Goal: Check status: Check status

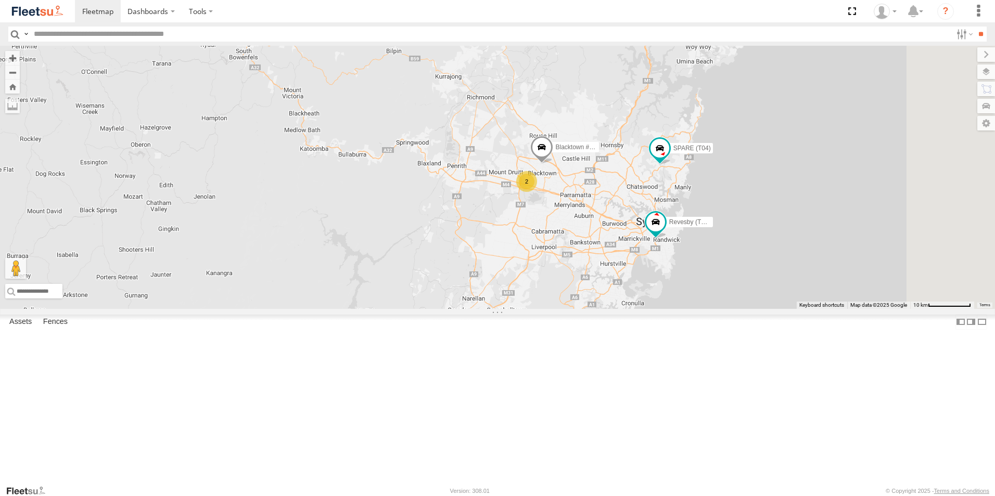
drag, startPoint x: 864, startPoint y: 352, endPoint x: 681, endPoint y: 295, distance: 191.9
click at [684, 298] on div "2 Rural (T08 - Matt) Blacktown #1 (T09 - [PERSON_NAME]) Revesby (T07 - [PERSON_…" at bounding box center [497, 177] width 995 height 263
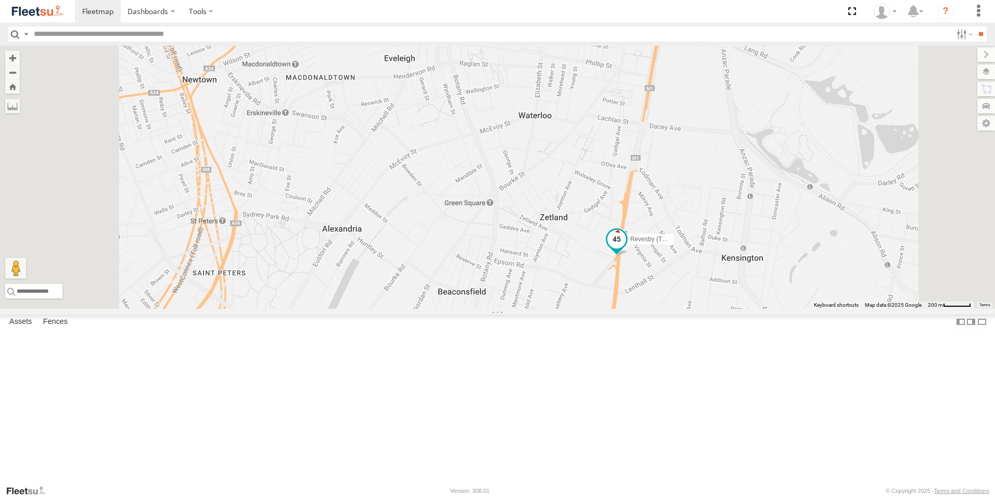
click at [626, 249] on span at bounding box center [616, 240] width 19 height 19
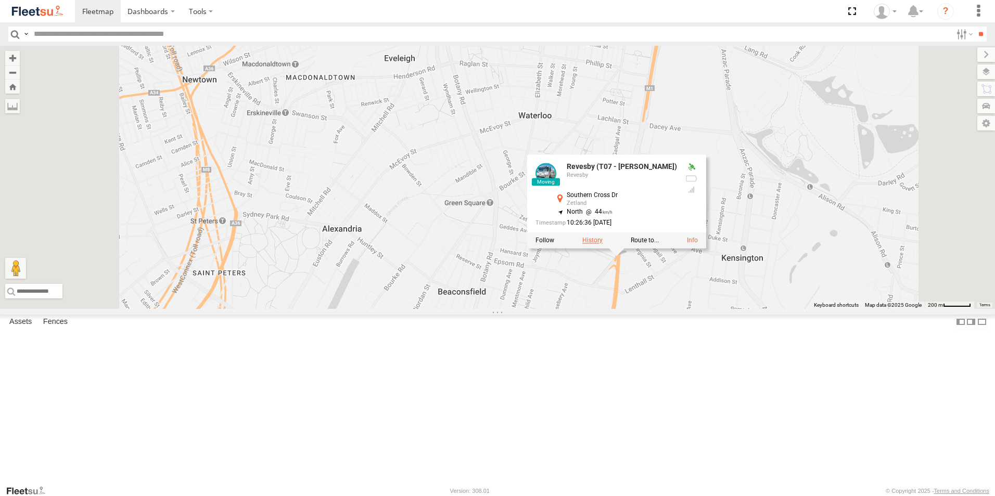
click at [603, 245] on label at bounding box center [592, 240] width 20 height 7
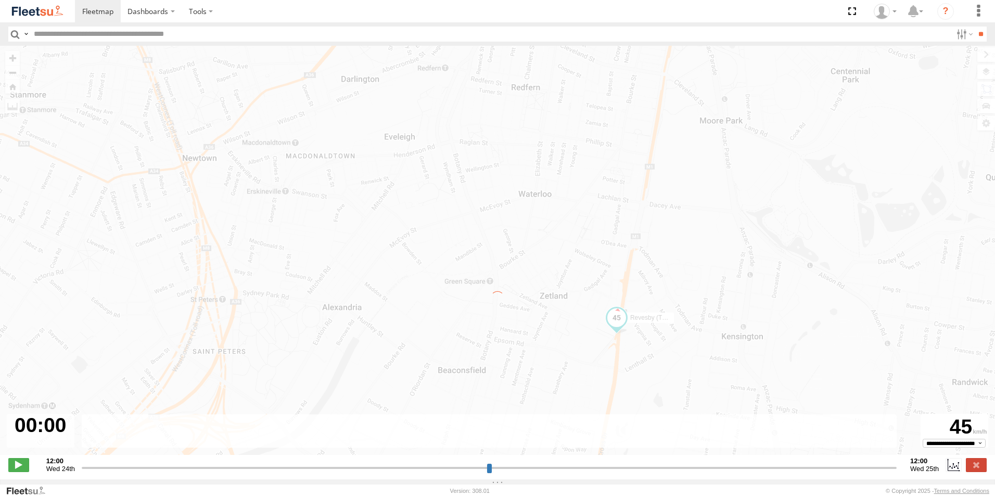
type input "**********"
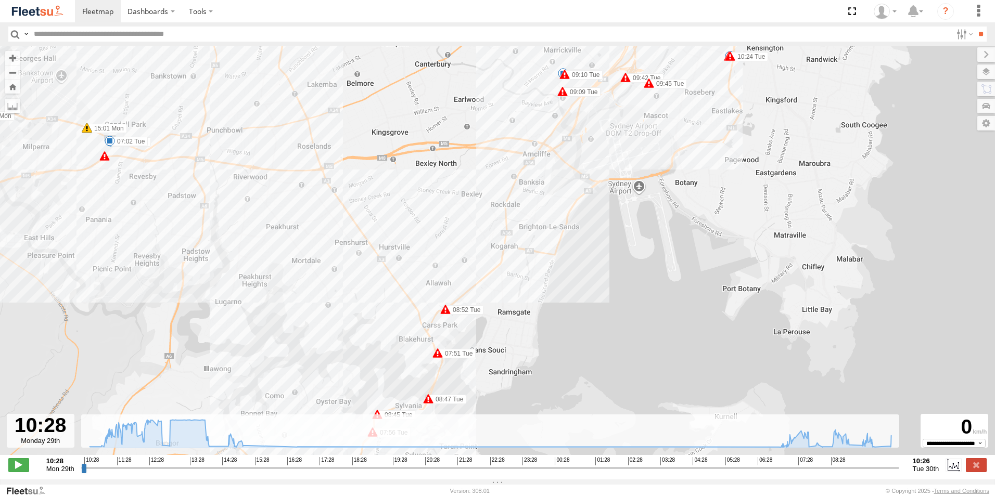
drag, startPoint x: 500, startPoint y: 273, endPoint x: 441, endPoint y: 327, distance: 79.9
click at [445, 315] on label "08:52 Tue" at bounding box center [464, 309] width 38 height 9
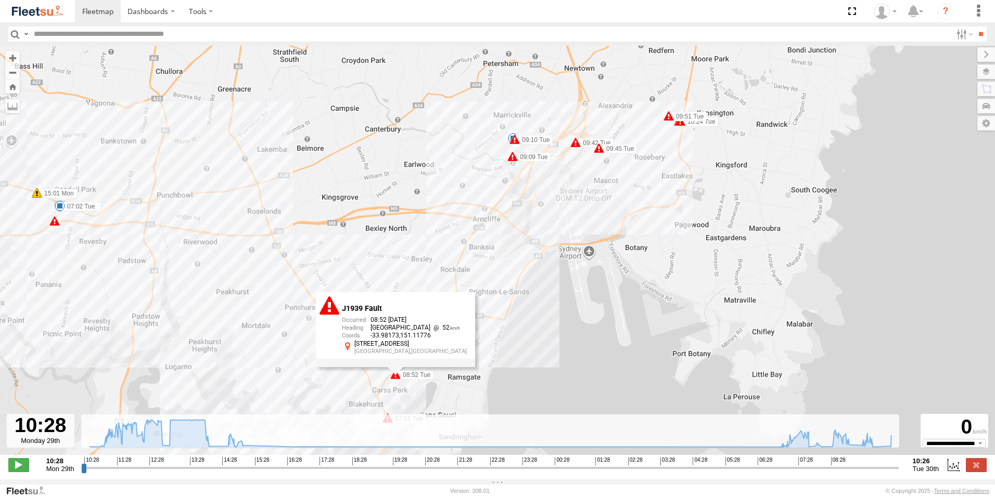
drag, startPoint x: 487, startPoint y: 231, endPoint x: 450, endPoint y: 277, distance: 59.7
click at [450, 277] on div "Revesby (T07 - [PERSON_NAME]) 11:05 Mon 11:24 Mon 11:32 Mon 11:42 Mon 11:52 Mon…" at bounding box center [497, 256] width 995 height 420
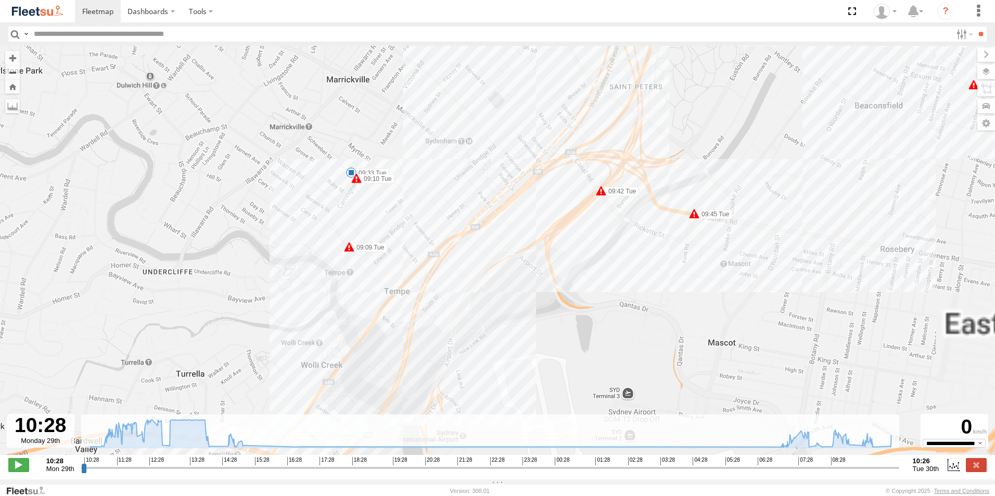
drag, startPoint x: 669, startPoint y: 148, endPoint x: 513, endPoint y: 289, distance: 210.0
click at [513, 289] on div "Revesby (T07 - [PERSON_NAME]) 11:05 Mon 11:24 Mon 11:32 Mon 11:42 Mon 11:52 Mon…" at bounding box center [497, 256] width 995 height 420
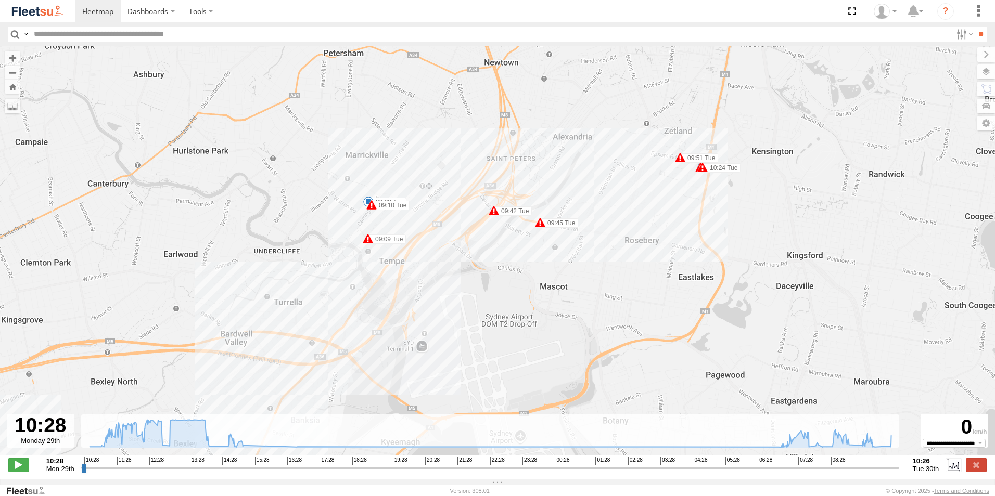
drag, startPoint x: 443, startPoint y: 286, endPoint x: 503, endPoint y: 164, distance: 135.2
click at [503, 162] on div "Revesby (T07 - [PERSON_NAME]) 11:05 Mon 11:24 Mon 11:32 Mon 11:42 Mon 11:52 Mon…" at bounding box center [497, 256] width 995 height 420
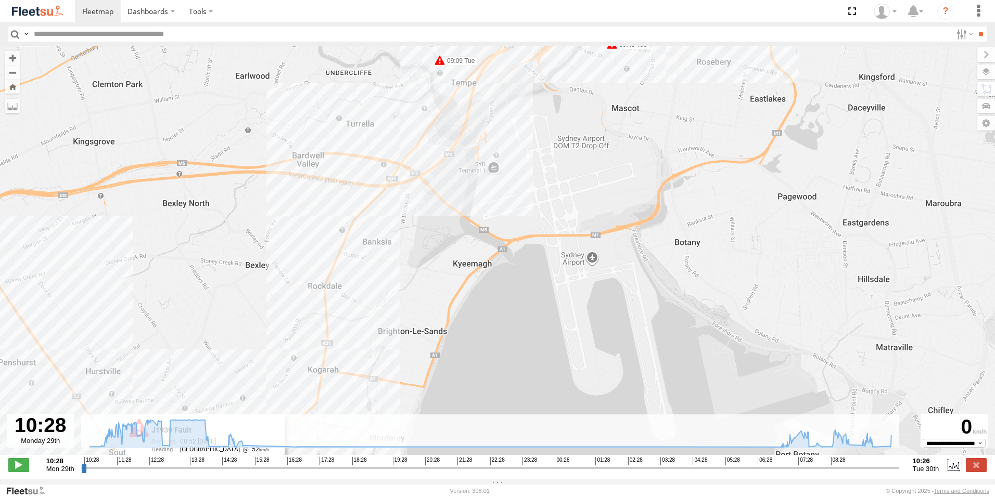
drag, startPoint x: 416, startPoint y: 293, endPoint x: 447, endPoint y: 216, distance: 82.9
click at [447, 216] on div "Revesby (T07 - [PERSON_NAME]) 11:05 Mon 11:24 Mon 11:32 Mon 11:42 Mon 11:52 Mon…" at bounding box center [497, 256] width 995 height 420
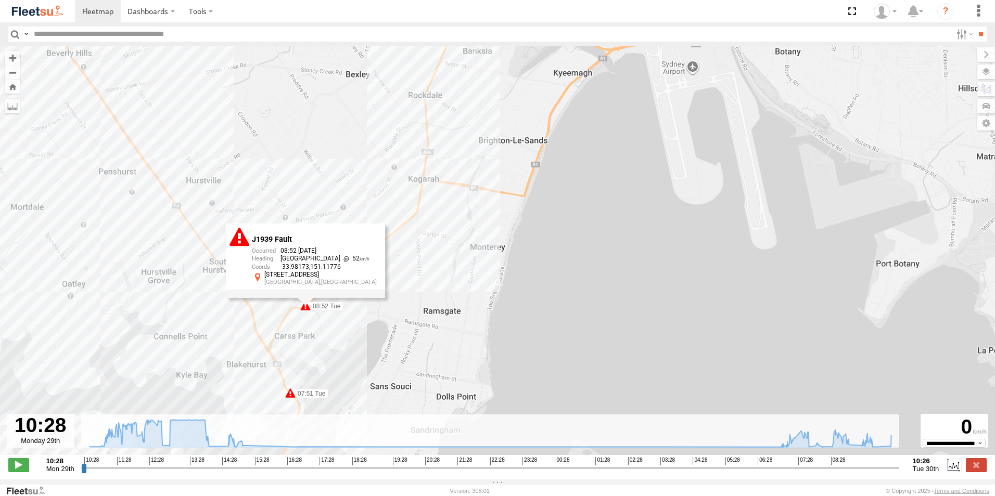
drag, startPoint x: 351, startPoint y: 298, endPoint x: 414, endPoint y: 223, distance: 97.9
click at [414, 223] on div "Revesby (T07 - [PERSON_NAME]) 11:05 Mon 11:24 Mon 11:32 Mon 11:42 Mon 11:52 Mon…" at bounding box center [497, 256] width 995 height 420
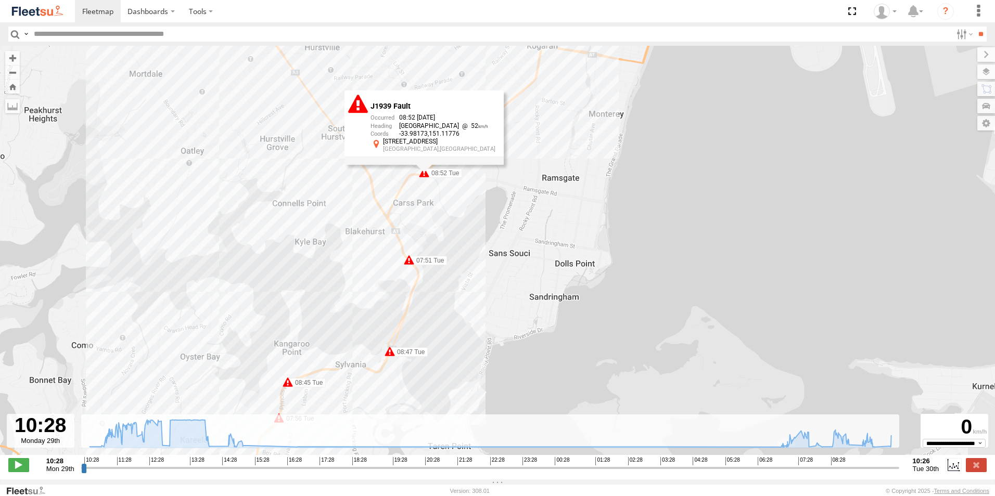
drag, startPoint x: 363, startPoint y: 310, endPoint x: 402, endPoint y: 202, distance: 115.2
click at [402, 203] on div "Revesby (T07 - [PERSON_NAME]) 11:05 Mon 11:24 Mon 11:32 Mon 11:42 Mon 11:52 Mon…" at bounding box center [497, 256] width 995 height 420
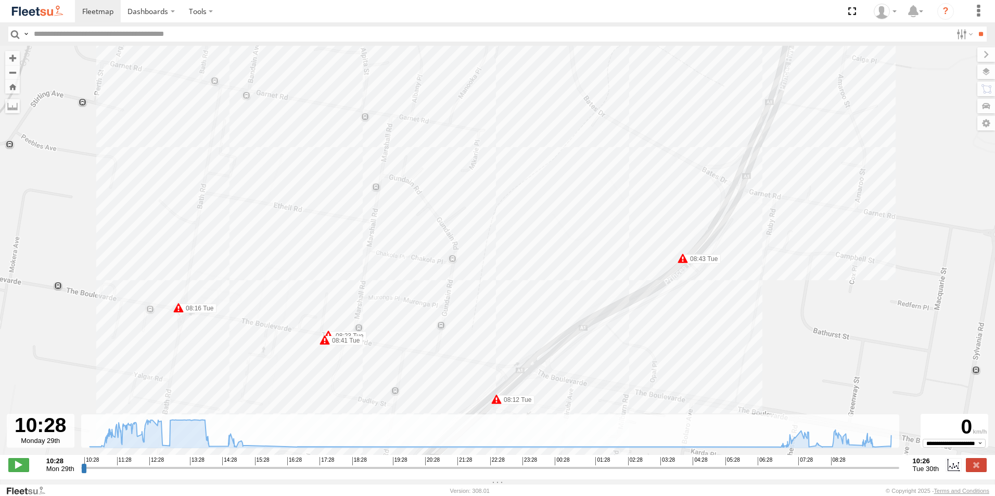
drag, startPoint x: 759, startPoint y: 202, endPoint x: 528, endPoint y: 327, distance: 262.4
click at [538, 325] on div "Revesby (T07 - [PERSON_NAME]) 11:05 Mon 11:24 Mon 11:32 Mon 11:42 Mon 11:52 Mon…" at bounding box center [497, 256] width 995 height 420
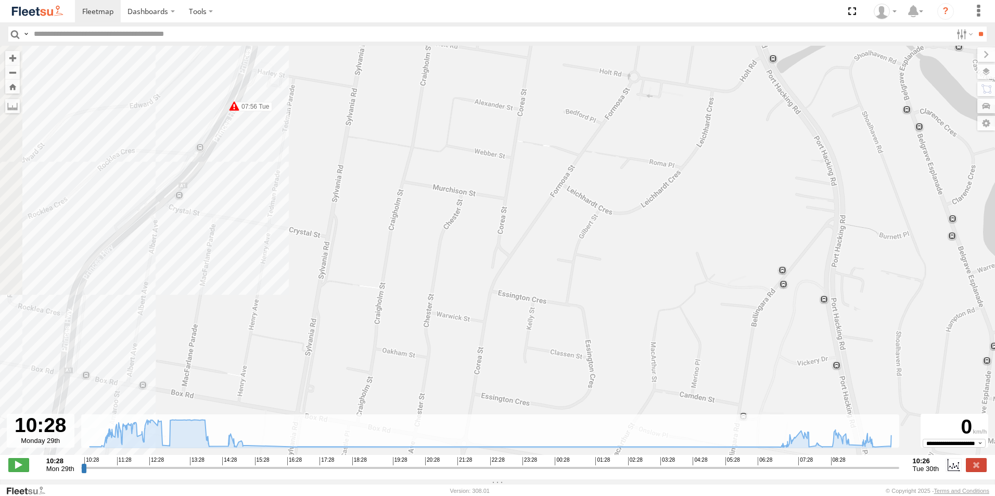
drag, startPoint x: 625, startPoint y: 203, endPoint x: 489, endPoint y: 303, distance: 168.6
click at [503, 296] on div "Revesby (T07 - [PERSON_NAME]) 11:05 Mon 11:24 Mon 11:32 Mon 11:42 Mon 11:52 Mon…" at bounding box center [497, 256] width 995 height 420
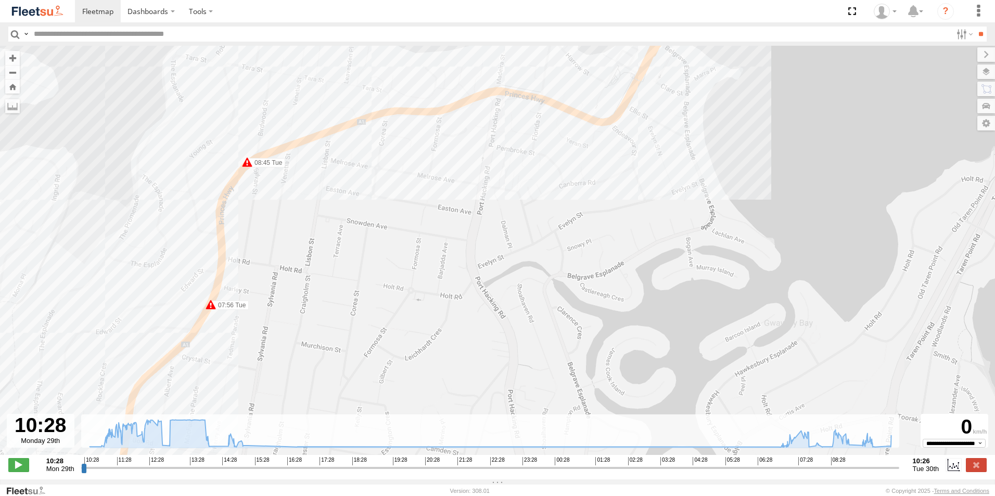
drag, startPoint x: 524, startPoint y: 232, endPoint x: 346, endPoint y: 404, distance: 247.7
click at [346, 403] on div "Revesby (T07 - [PERSON_NAME]) 11:05 Mon 11:24 Mon 11:32 Mon 11:42 Mon 11:52 Mon…" at bounding box center [497, 256] width 995 height 420
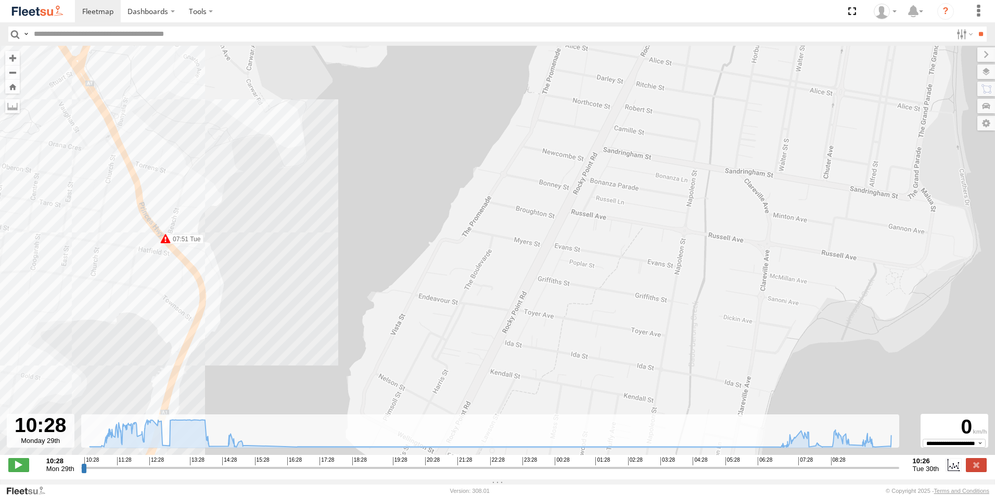
drag, startPoint x: 455, startPoint y: 248, endPoint x: 442, endPoint y: 354, distance: 106.9
click at [445, 355] on div "Revesby (T07 - [PERSON_NAME]) 11:05 Mon 11:24 Mon 11:32 Mon 11:42 Mon 11:52 Mon…" at bounding box center [497, 256] width 995 height 420
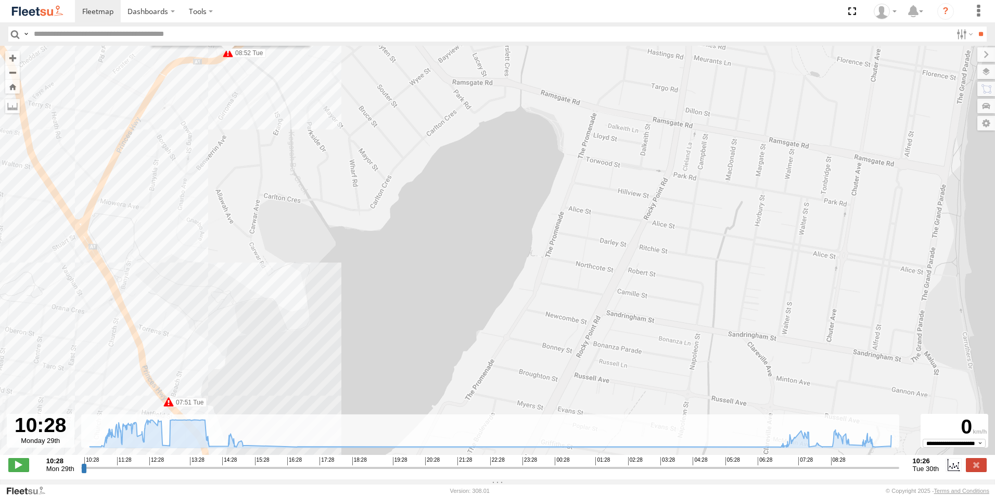
drag, startPoint x: 449, startPoint y: 221, endPoint x: 376, endPoint y: 252, distance: 79.5
click at [382, 279] on div "Revesby (T07 - [PERSON_NAME]) 11:05 Mon 11:24 Mon 11:32 Mon 11:42 Mon 11:52 Mon…" at bounding box center [497, 256] width 995 height 420
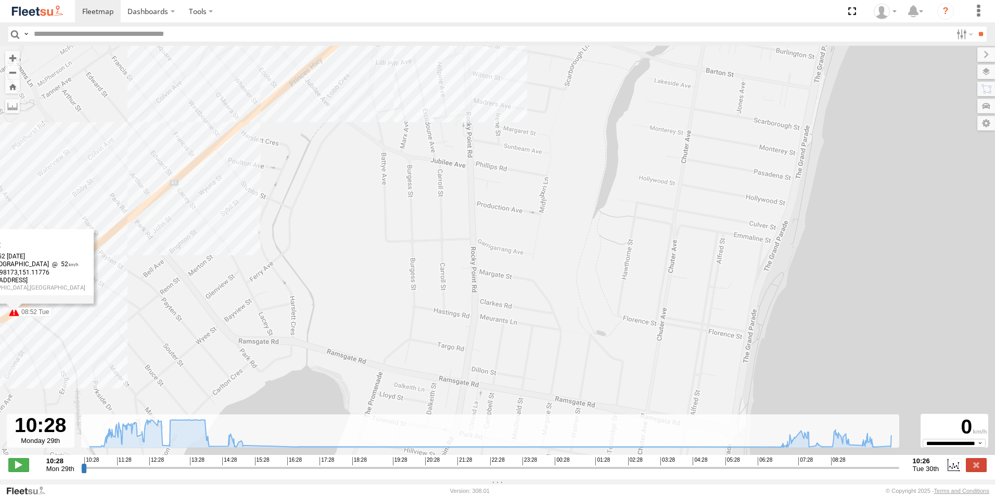
drag, startPoint x: 364, startPoint y: 207, endPoint x: 375, endPoint y: 271, distance: 64.9
click at [375, 271] on div "Revesby (T07 - [PERSON_NAME]) 11:05 Mon 11:24 Mon 11:32 Mon 11:42 Mon 11:52 Mon…" at bounding box center [497, 256] width 995 height 420
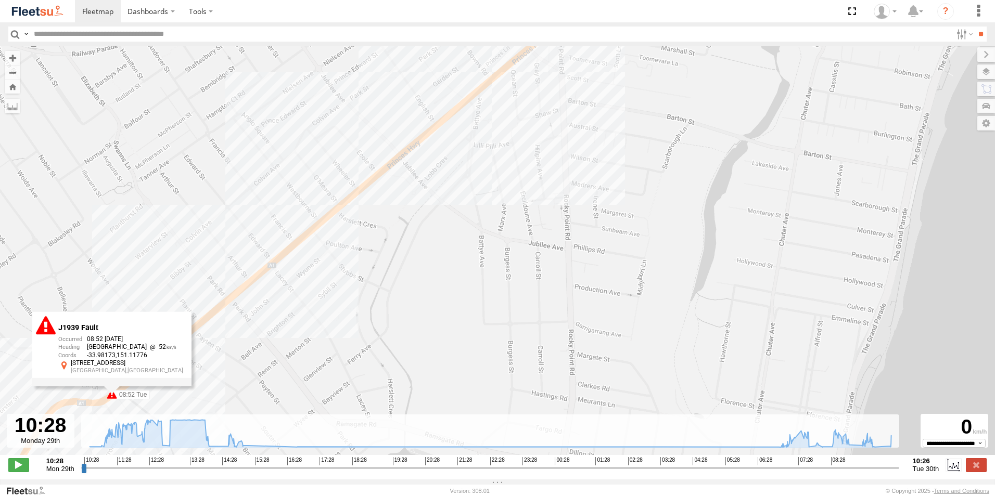
drag, startPoint x: 375, startPoint y: 231, endPoint x: 320, endPoint y: 343, distance: 125.2
click at [312, 359] on div "Revesby (T07 - [PERSON_NAME]) 11:05 Mon 11:24 Mon 11:32 Mon 11:42 Mon 11:52 Mon…" at bounding box center [497, 256] width 995 height 420
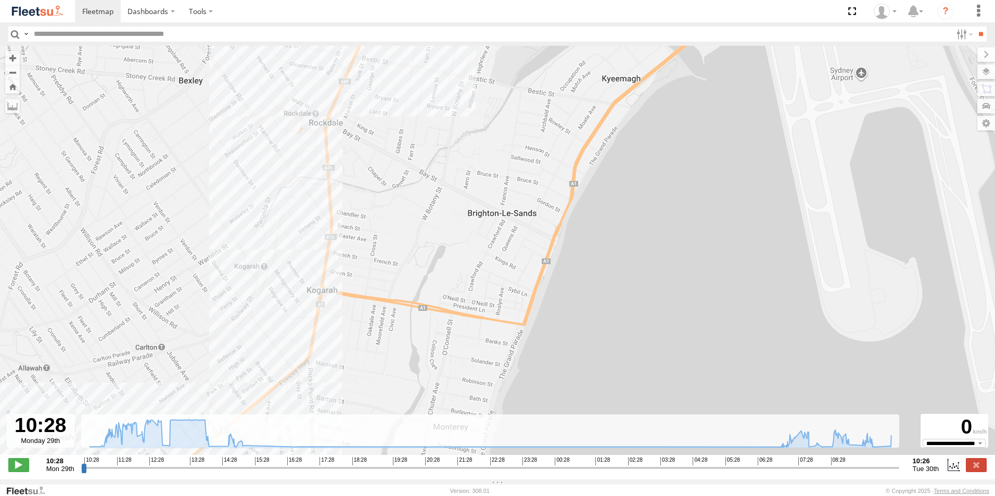
drag, startPoint x: 274, startPoint y: 231, endPoint x: 313, endPoint y: 303, distance: 82.2
click at [313, 303] on div "Revesby (T07 - [PERSON_NAME]) 11:05 Mon 11:24 Mon 11:32 Mon 11:42 Mon 11:52 Mon…" at bounding box center [497, 256] width 995 height 420
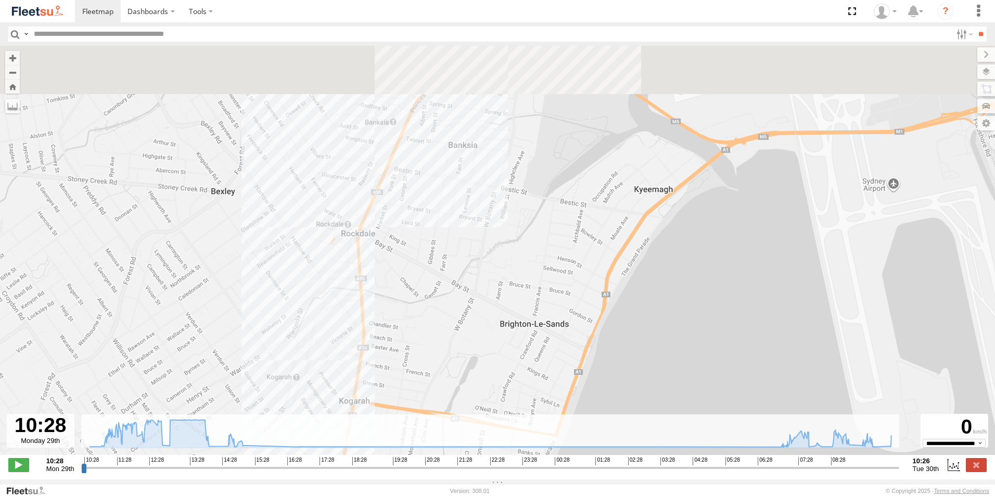
drag, startPoint x: 329, startPoint y: 219, endPoint x: 316, endPoint y: 314, distance: 96.2
click at [316, 314] on div "Revesby (T07 - [PERSON_NAME]) 11:05 Mon 11:24 Mon 11:32 Mon 11:42 Mon 11:52 Mon…" at bounding box center [497, 256] width 995 height 420
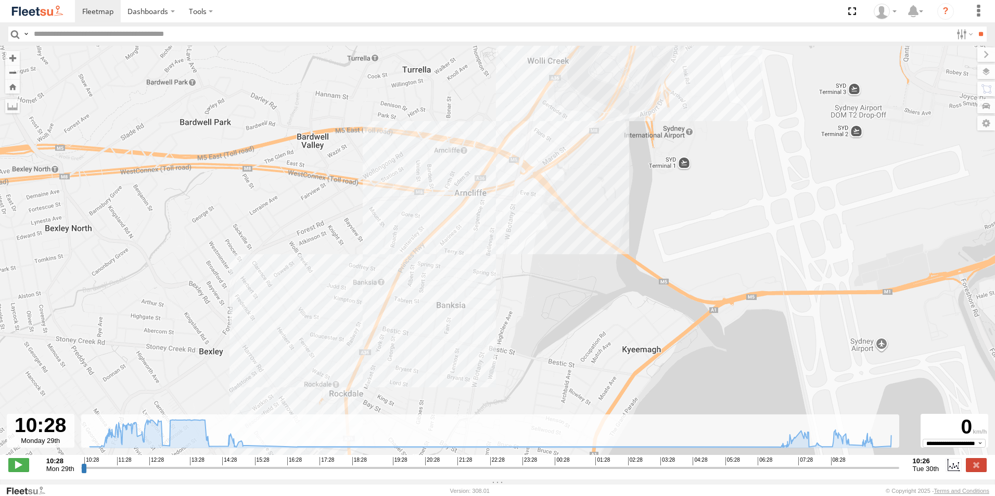
drag, startPoint x: 352, startPoint y: 221, endPoint x: 284, endPoint y: 304, distance: 108.3
click at [290, 301] on div "Revesby (T07 - [PERSON_NAME]) 11:05 Mon 11:24 Mon 11:32 Mon 11:42 Mon 11:52 Mon…" at bounding box center [497, 256] width 995 height 420
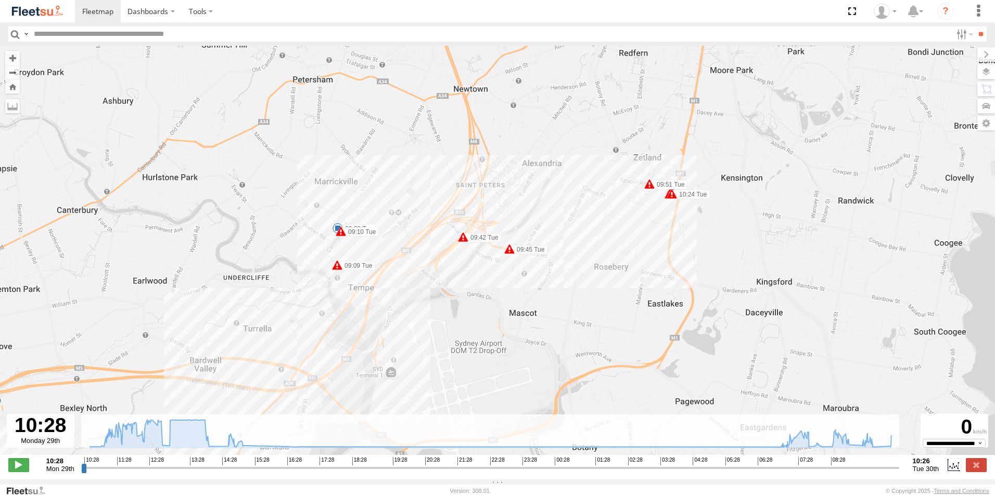
drag, startPoint x: 685, startPoint y: 171, endPoint x: 622, endPoint y: 211, distance: 74.8
click at [620, 225] on div "Revesby (T07 - [PERSON_NAME]) 11:05 Mon 11:24 Mon 11:32 Mon 11:42 Mon 11:52 Mon…" at bounding box center [497, 256] width 995 height 420
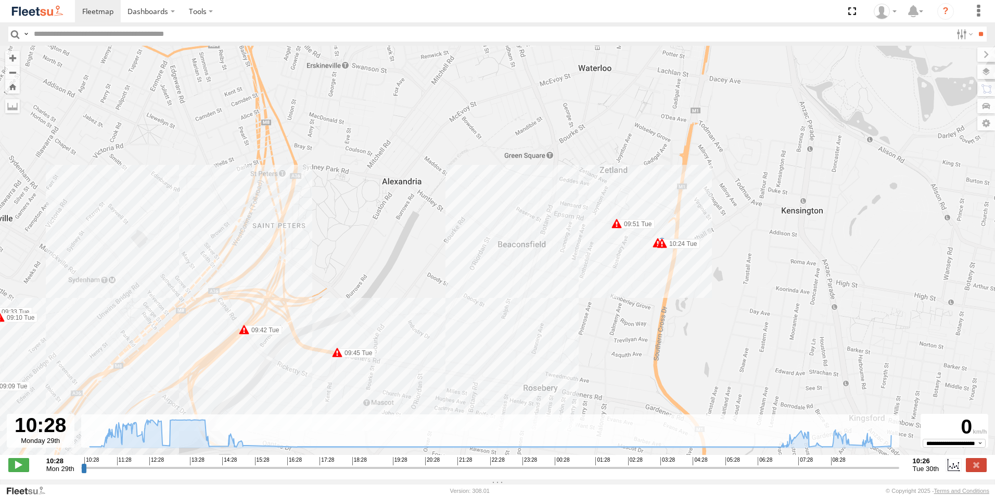
drag, startPoint x: 568, startPoint y: 273, endPoint x: 689, endPoint y: 141, distance: 178.6
click at [686, 145] on div "Revesby (T07 - [PERSON_NAME]) 11:05 Mon 11:24 Mon 11:32 Mon 11:42 Mon 11:52 Mon…" at bounding box center [497, 256] width 995 height 420
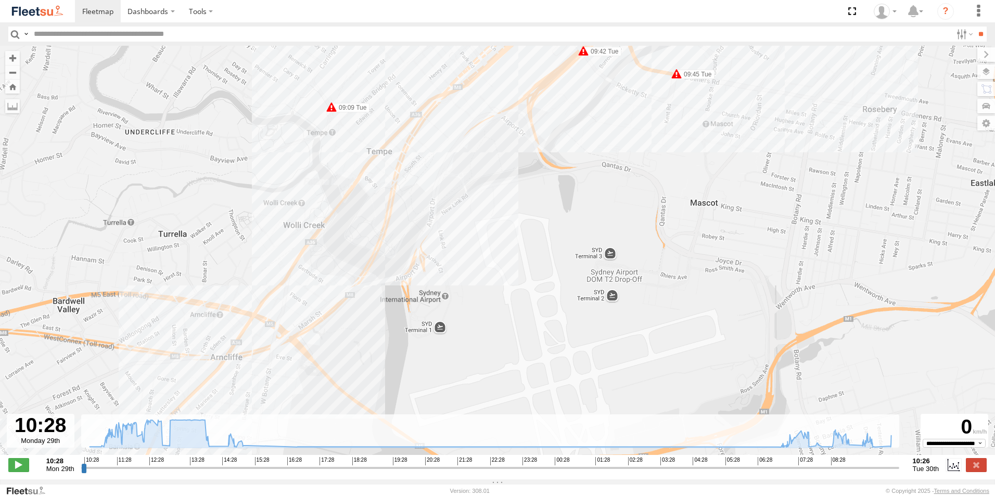
drag, startPoint x: 559, startPoint y: 218, endPoint x: 581, endPoint y: 286, distance: 71.4
click at [581, 286] on div "Revesby (T07 - [PERSON_NAME]) 11:05 Mon 11:24 Mon 11:32 Mon 11:42 Mon 11:52 Mon…" at bounding box center [497, 256] width 995 height 420
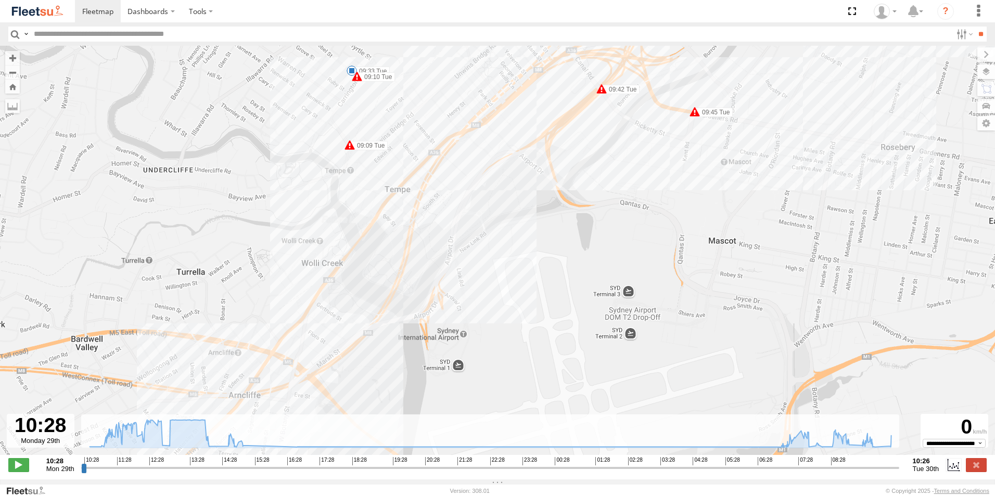
drag, startPoint x: 569, startPoint y: 196, endPoint x: 581, endPoint y: 235, distance: 40.3
click at [581, 235] on div "Revesby (T07 - [PERSON_NAME]) 11:05 Mon 11:24 Mon 11:32 Mon 11:42 Mon 11:52 Mon…" at bounding box center [497, 256] width 995 height 420
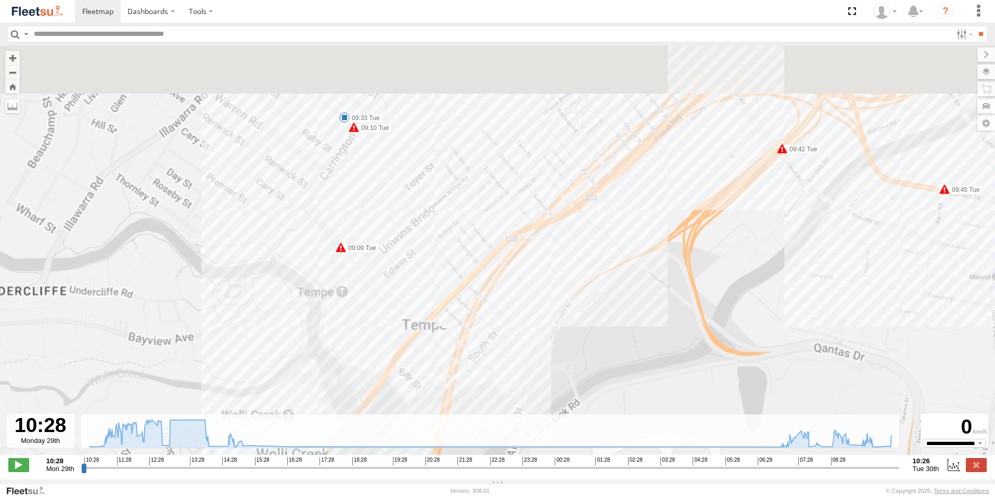
drag, startPoint x: 348, startPoint y: 76, endPoint x: 335, endPoint y: 164, distance: 88.4
click at [336, 163] on div "Revesby (T07 - [PERSON_NAME]) 11:05 Mon 11:24 Mon 11:32 Mon 11:42 Mon 11:52 Mon…" at bounding box center [497, 256] width 995 height 420
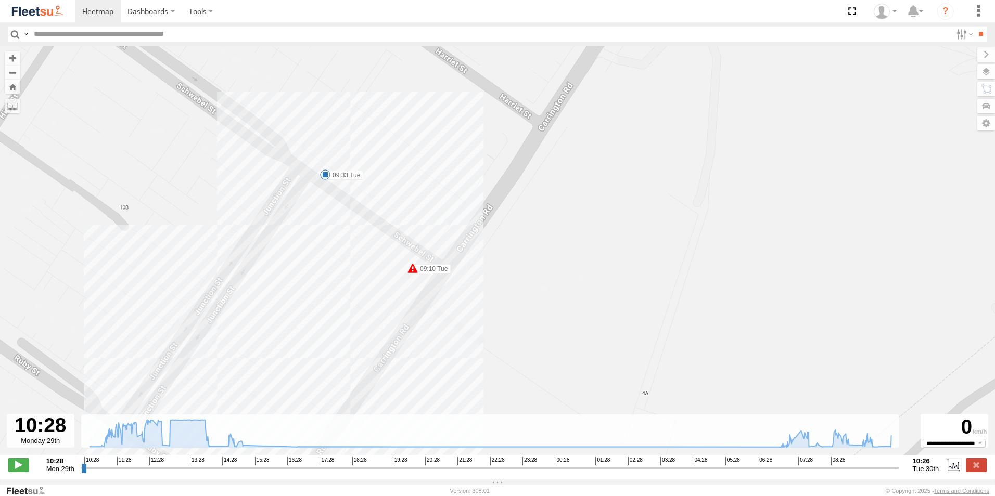
click at [327, 172] on span at bounding box center [325, 175] width 10 height 10
click at [318, 196] on div "Revesby (T07 - [PERSON_NAME]) 11:05 Mon 11:24 Mon 11:32 Mon 11:42 Mon 11:52 Mon…" at bounding box center [497, 256] width 995 height 420
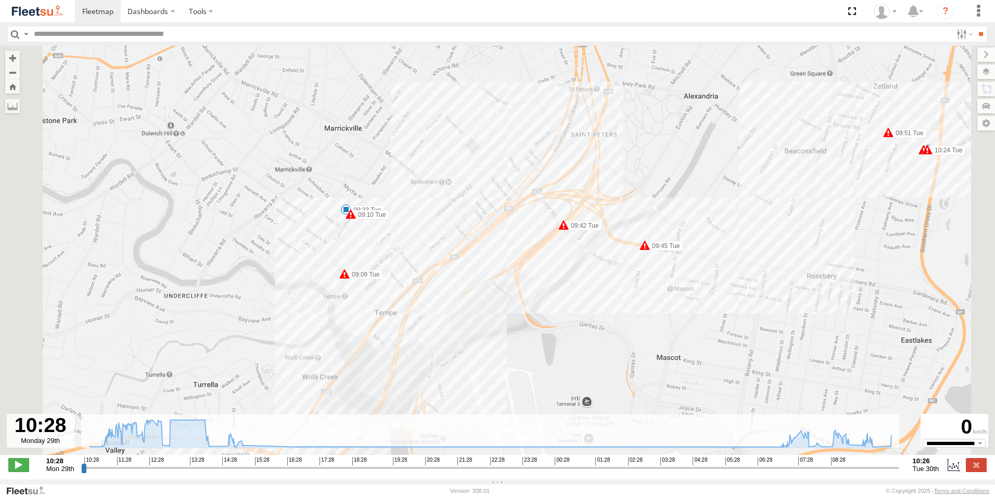
drag, startPoint x: 327, startPoint y: 223, endPoint x: 464, endPoint y: 113, distance: 175.8
click at [453, 120] on div "Revesby (T07 - [PERSON_NAME]) 11:05 Mon 11:24 Mon 11:32 Mon 11:42 Mon 11:52 Mon…" at bounding box center [497, 256] width 995 height 420
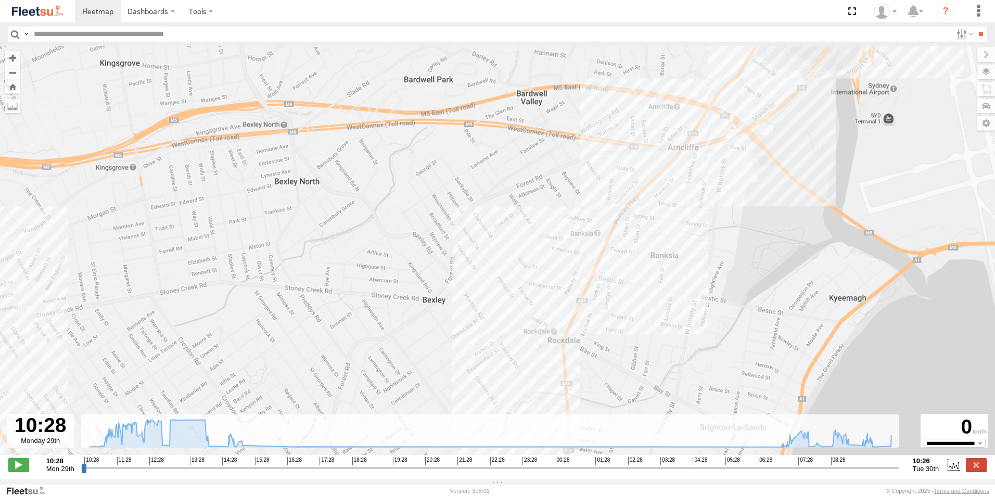
drag, startPoint x: 374, startPoint y: 184, endPoint x: 503, endPoint y: 83, distance: 163.9
click at [470, 116] on div "Revesby (T07 - [PERSON_NAME]) 11:05 Mon 11:24 Mon 11:32 Mon 11:42 Mon 11:52 Mon…" at bounding box center [497, 256] width 995 height 420
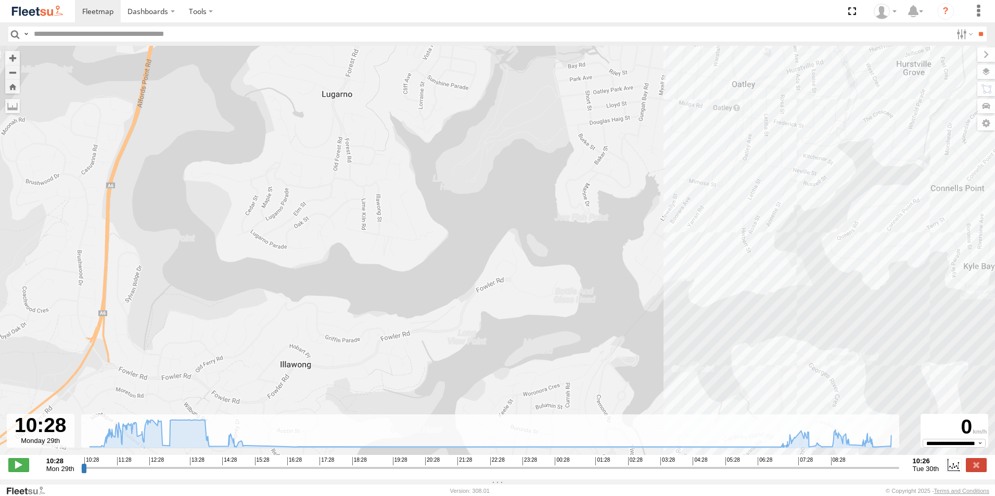
drag, startPoint x: 394, startPoint y: 171, endPoint x: 393, endPoint y: 84, distance: 86.9
click at [425, 102] on div "Revesby (T07 - [PERSON_NAME]) 11:05 Mon 11:24 Mon 11:32 Mon 11:42 Mon 11:52 Mon…" at bounding box center [497, 256] width 995 height 420
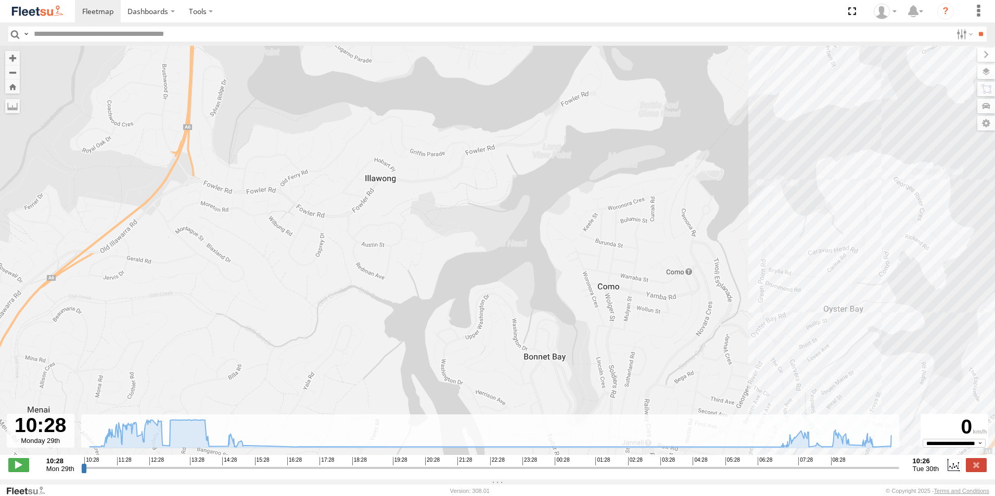
drag, startPoint x: 429, startPoint y: 128, endPoint x: 202, endPoint y: 29, distance: 247.7
click at [253, 40] on body "Dashboards ?" at bounding box center [497, 248] width 995 height 496
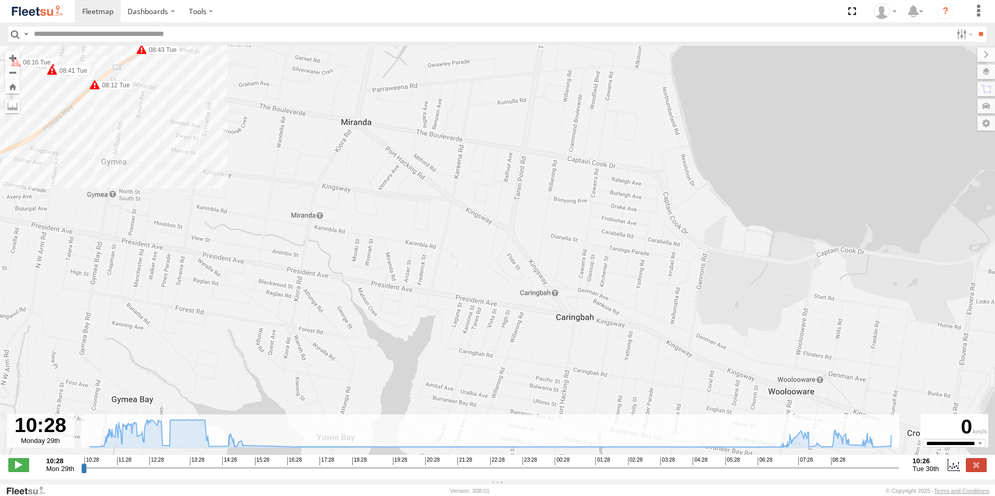
drag, startPoint x: 277, startPoint y: 75, endPoint x: 468, endPoint y: 104, distance: 193.2
click at [468, 104] on div "Revesby (T07 - [PERSON_NAME]) 11:05 Mon 11:24 Mon 11:32 Mon 11:42 Mon 11:52 Mon…" at bounding box center [497, 256] width 995 height 420
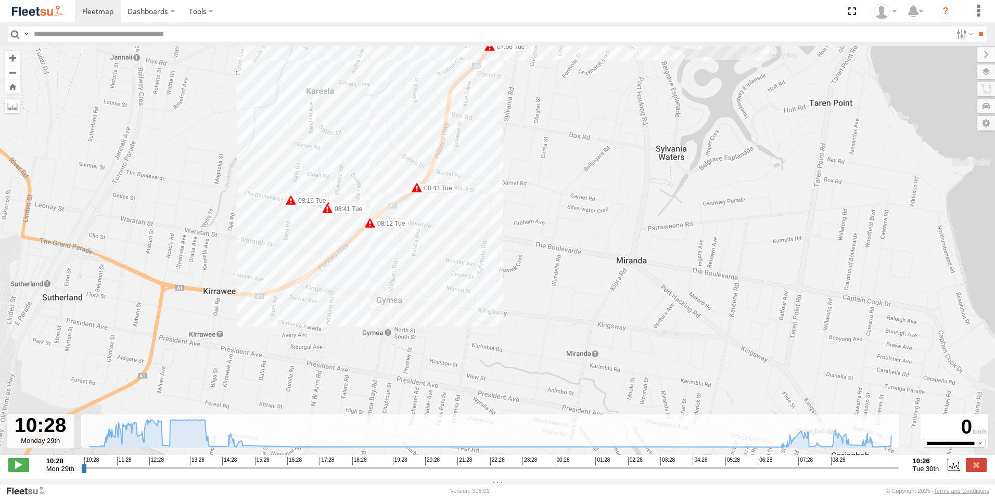
drag, startPoint x: 306, startPoint y: 88, endPoint x: 331, endPoint y: 125, distance: 45.0
click at [331, 124] on div "Revesby (T07 - [PERSON_NAME]) 11:05 Mon 11:24 Mon 11:32 Mon 11:42 Mon 11:52 Mon…" at bounding box center [497, 256] width 995 height 420
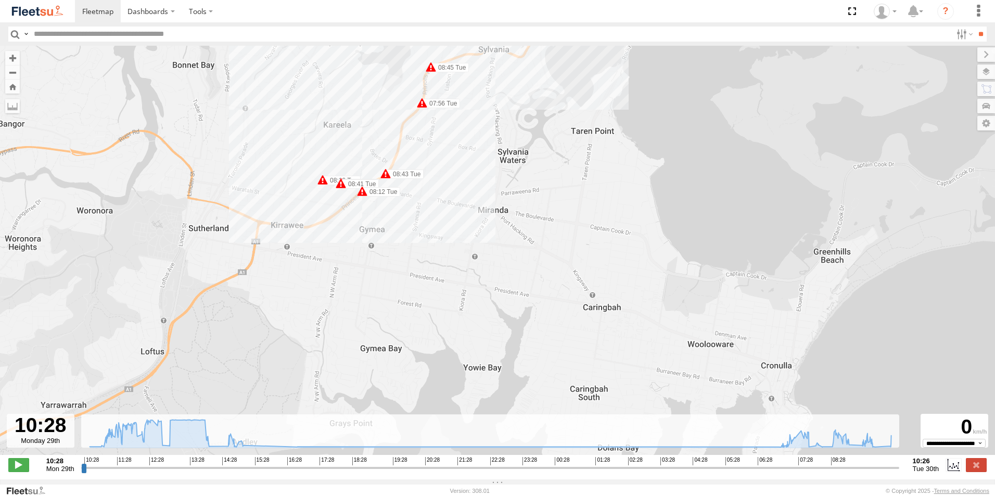
drag, startPoint x: 325, startPoint y: 142, endPoint x: 323, endPoint y: 161, distance: 19.4
click at [323, 161] on div "Revesby (T07 - [PERSON_NAME]) 11:05 Mon 11:24 Mon 11:32 Mon 11:42 Mon 11:52 Mon…" at bounding box center [497, 256] width 995 height 420
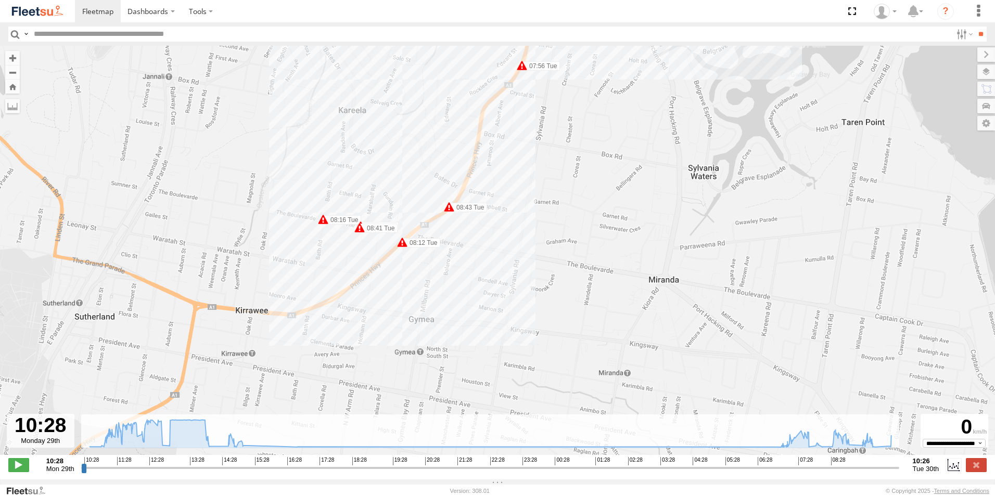
drag, startPoint x: 335, startPoint y: 193, endPoint x: 339, endPoint y: 209, distance: 16.2
click at [341, 209] on div "Revesby (T07 - [PERSON_NAME]) 11:05 Mon 11:24 Mon 11:32 Mon 11:42 Mon 11:52 Mon…" at bounding box center [497, 256] width 995 height 420
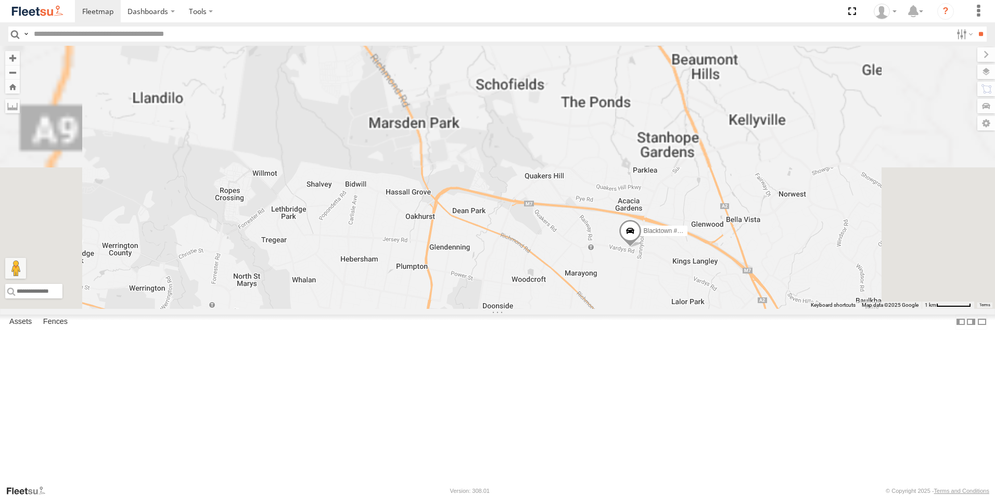
drag, startPoint x: 730, startPoint y: 420, endPoint x: 722, endPoint y: 384, distance: 37.3
click at [723, 309] on div "Rural (T08 - Matt) Revesby (T07 - Dave) SPARE (T04) Brookvale (T10 - Gary) Blac…" at bounding box center [497, 177] width 995 height 263
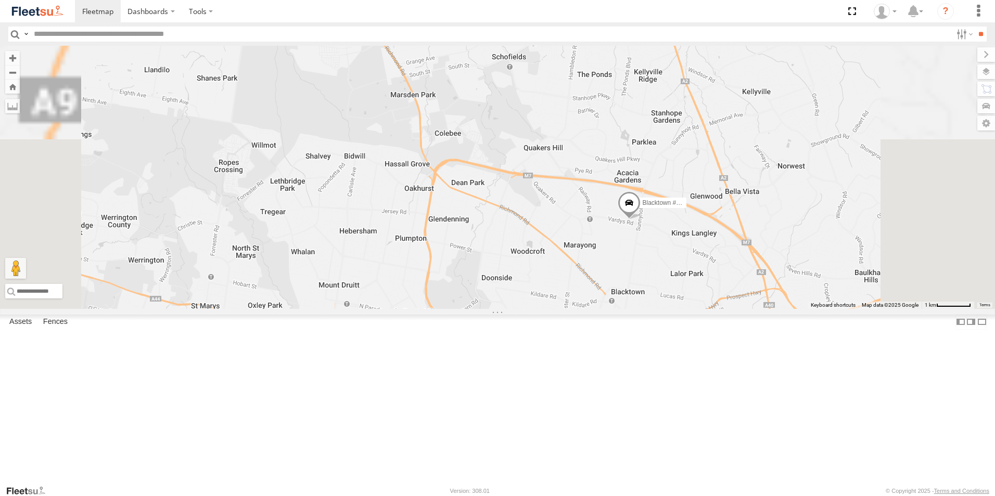
click at [574, 343] on span at bounding box center [563, 329] width 23 height 28
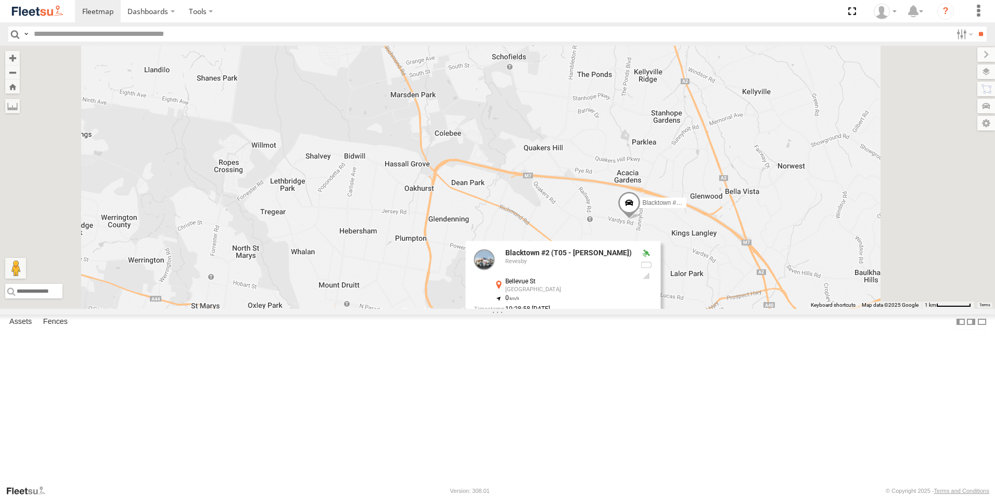
click at [717, 309] on div "Rural (T08 - Matt) Revesby (T07 - Dave) SPARE (T04) Brookvale (T10 - Gary) Blac…" at bounding box center [497, 177] width 995 height 263
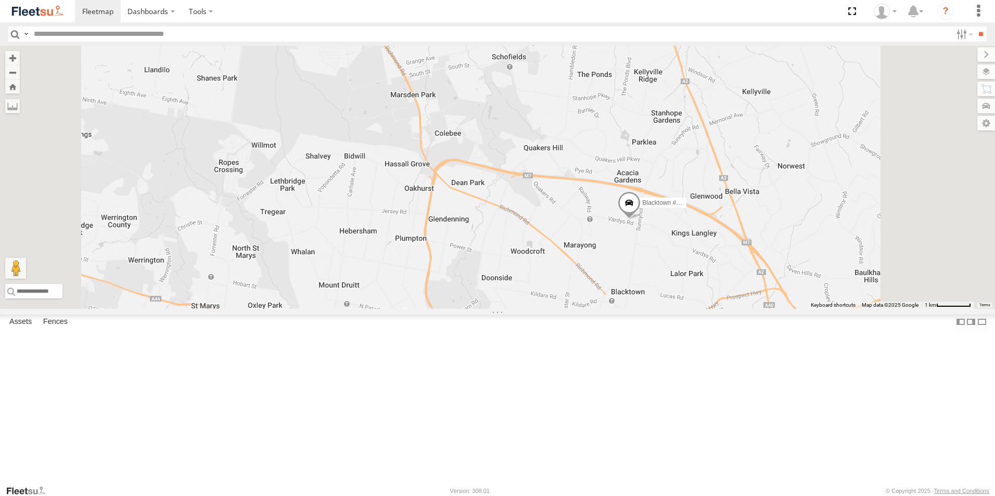
click at [686, 208] on label "Blacktown #1 (T09 - [PERSON_NAME])" at bounding box center [660, 203] width 52 height 10
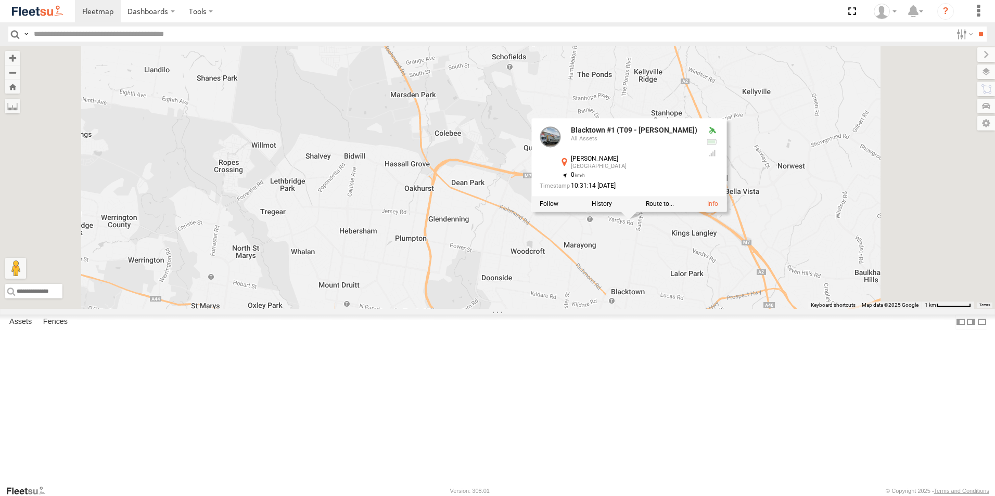
click at [763, 309] on div "Rural (T08 - Matt) Revesby (T07 - Dave) SPARE (T04) Brookvale (T10 - Gary) Blac…" at bounding box center [497, 177] width 995 height 263
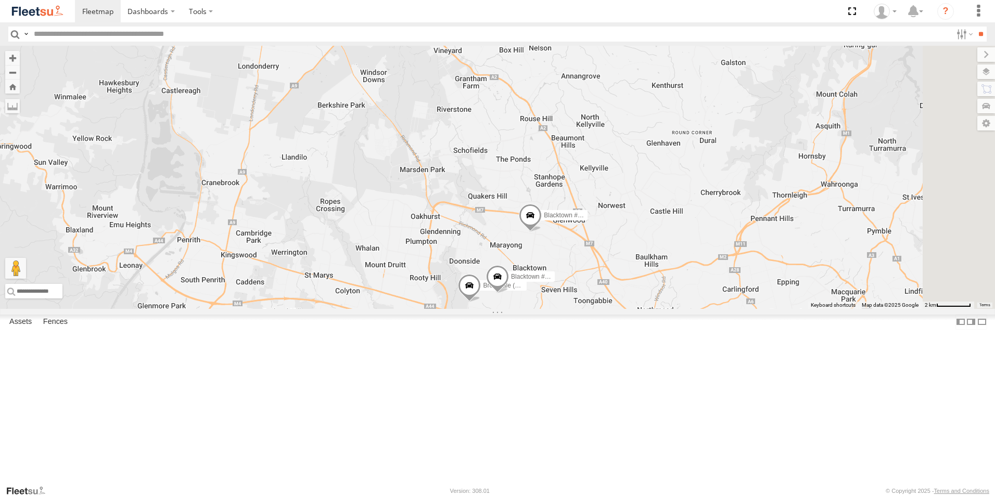
drag, startPoint x: 768, startPoint y: 406, endPoint x: 526, endPoint y: 231, distance: 298.8
click at [542, 238] on div "Rural (T08 - Matt) Revesby (T07 - Dave) SPARE (T04) Brookvale (T10 - Gary) Blac…" at bounding box center [497, 177] width 995 height 263
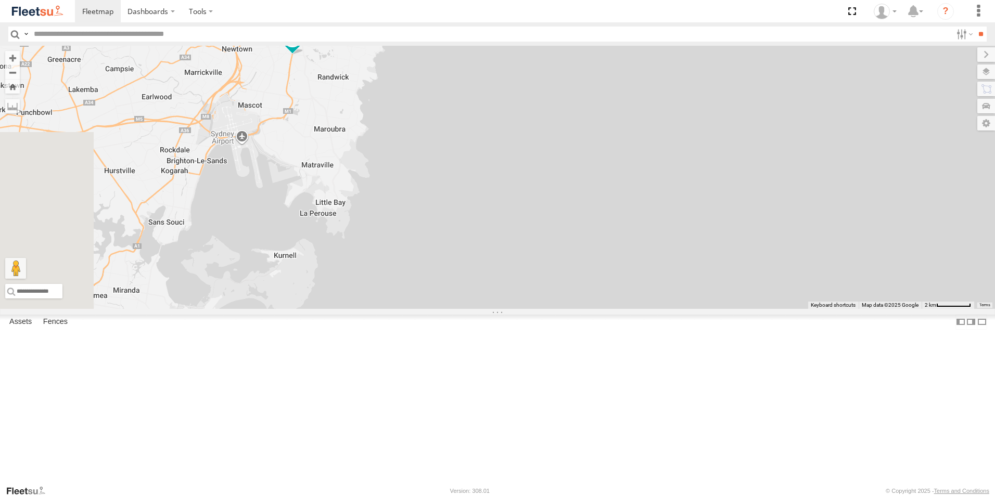
drag, startPoint x: 475, startPoint y: 230, endPoint x: 573, endPoint y: 287, distance: 114.0
click at [573, 287] on div "Rural (T08 - Matt) Revesby (T07 - Dave) SPARE (T04) Brookvale (T10 - Gary) Blac…" at bounding box center [497, 177] width 995 height 263
